Goal: Participate in discussion: Engage in conversation with other users on a specific topic

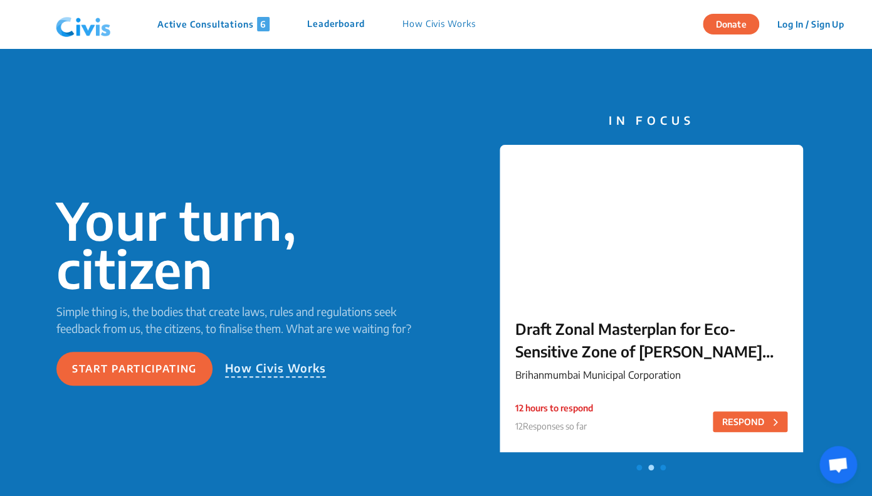
click at [237, 24] on p "Active Consultations 6" at bounding box center [213, 24] width 112 height 14
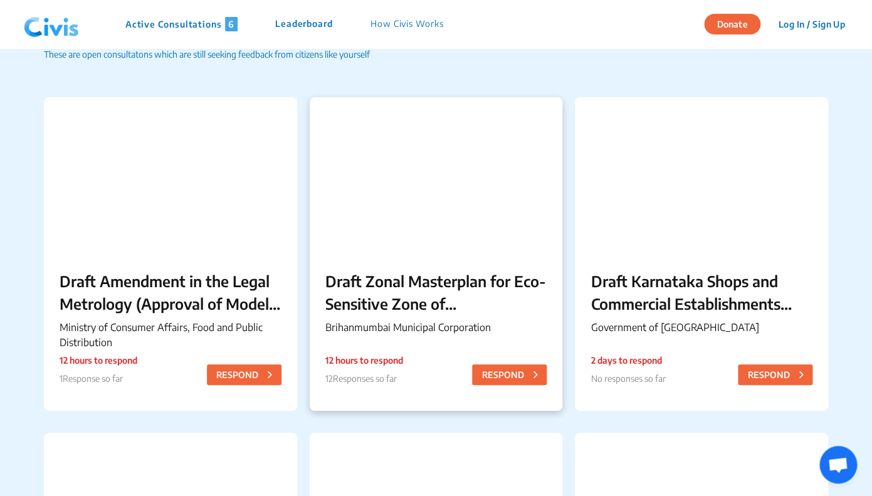
scroll to position [112, 0]
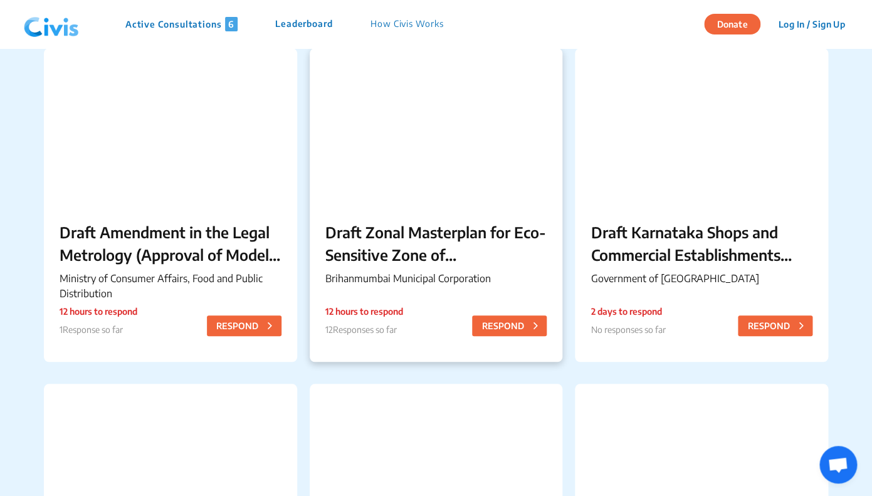
click at [403, 259] on p "Draft Zonal Masterplan for Eco- Sensitive Zone of [PERSON_NAME][GEOGRAPHIC_DATA]" at bounding box center [436, 243] width 222 height 45
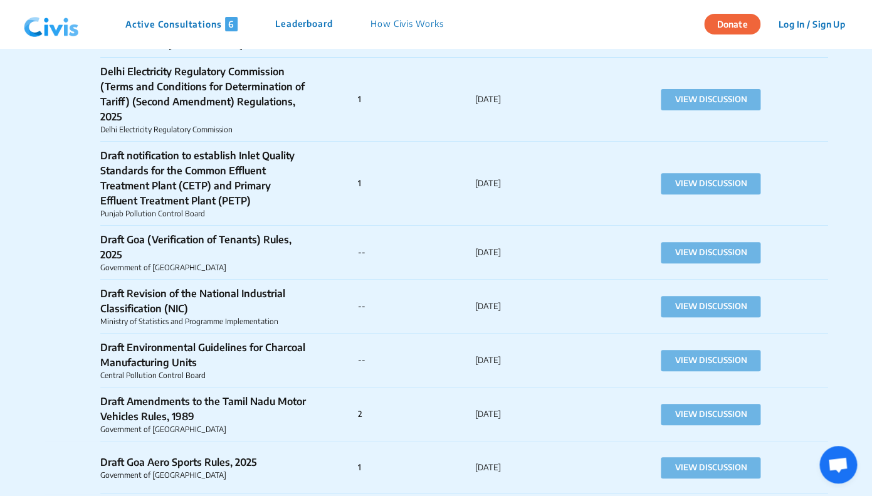
scroll to position [1854, 0]
